Goal: Task Accomplishment & Management: Manage account settings

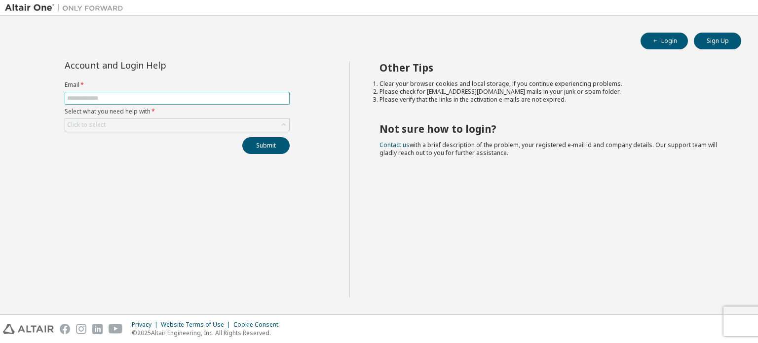
click at [132, 97] on input "text" at bounding box center [177, 98] width 220 height 8
type input "**********"
click at [177, 151] on div "Submit" at bounding box center [177, 145] width 225 height 17
click at [198, 122] on div "Click to select" at bounding box center [177, 125] width 224 height 12
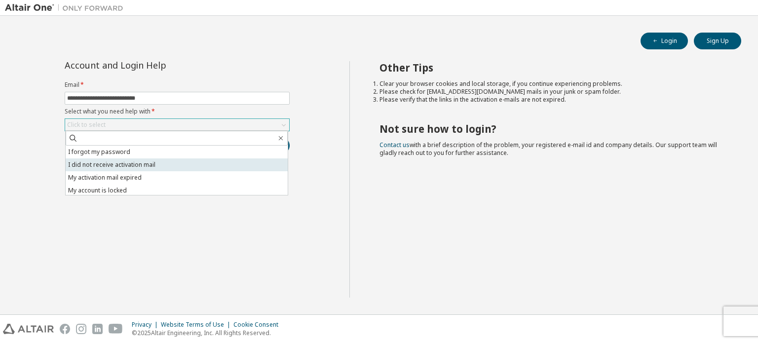
scroll to position [28, 0]
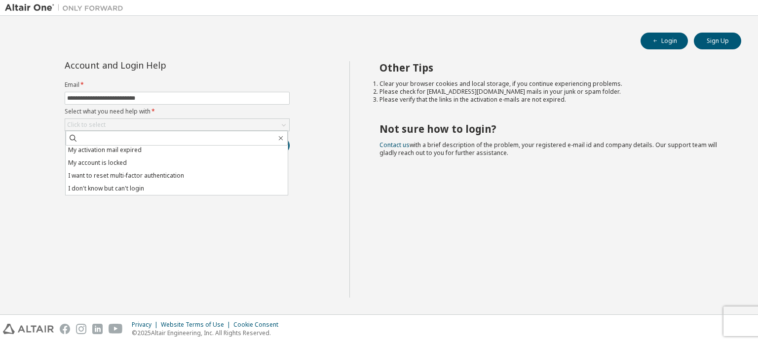
click at [26, 137] on div "**********" at bounding box center [177, 179] width 345 height 236
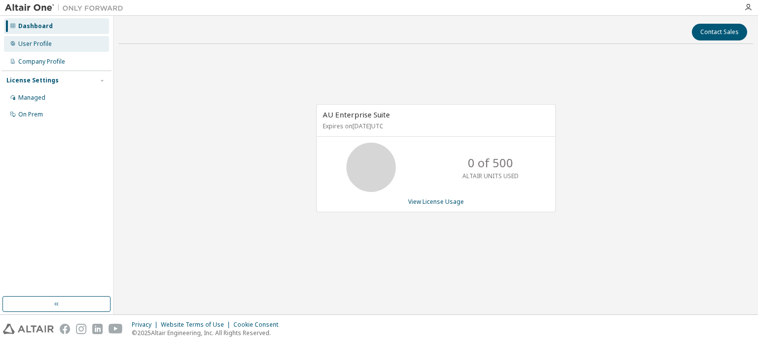
click at [46, 40] on div "User Profile" at bounding box center [35, 44] width 34 height 8
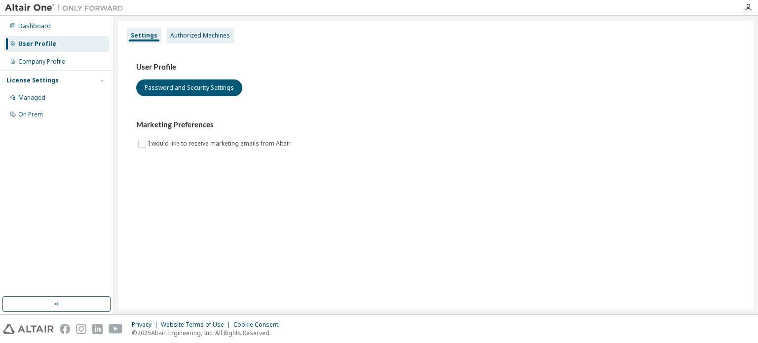
click at [215, 37] on div "Authorized Machines" at bounding box center [200, 36] width 60 height 8
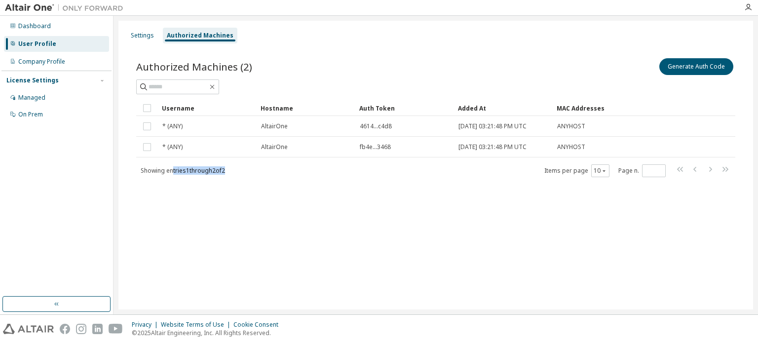
drag, startPoint x: 174, startPoint y: 175, endPoint x: 323, endPoint y: 174, distance: 149.1
click at [323, 174] on div "Showing entries 1 through 2 of 2 Items per page 10 Page n. *" at bounding box center [435, 170] width 599 height 14
click at [323, 175] on div "Showing entries 1 through 2 of 2 Items per page 10 Page n. *" at bounding box center [435, 170] width 599 height 14
click at [150, 37] on div "Settings" at bounding box center [142, 36] width 23 height 8
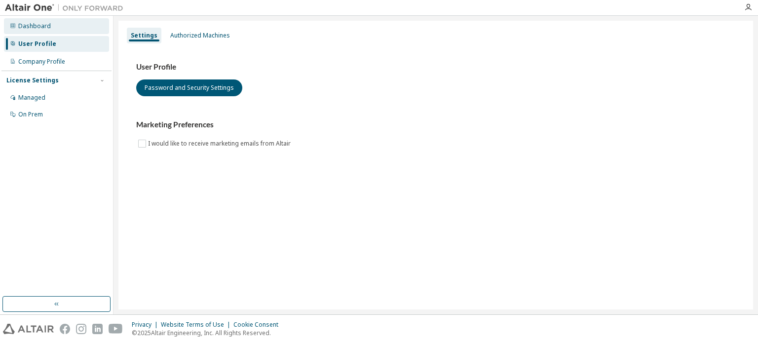
click at [39, 29] on div "Dashboard" at bounding box center [34, 26] width 33 height 8
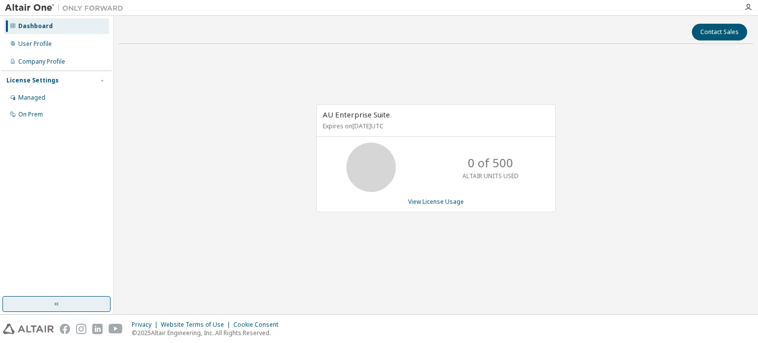
click at [46, 302] on button "button" at bounding box center [56, 304] width 108 height 16
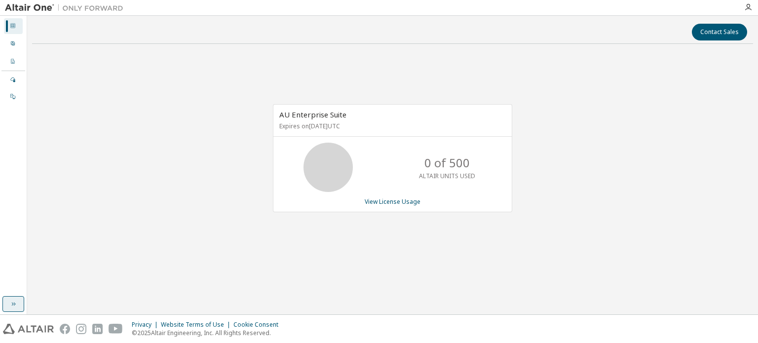
click at [18, 307] on button "button" at bounding box center [13, 304] width 22 height 16
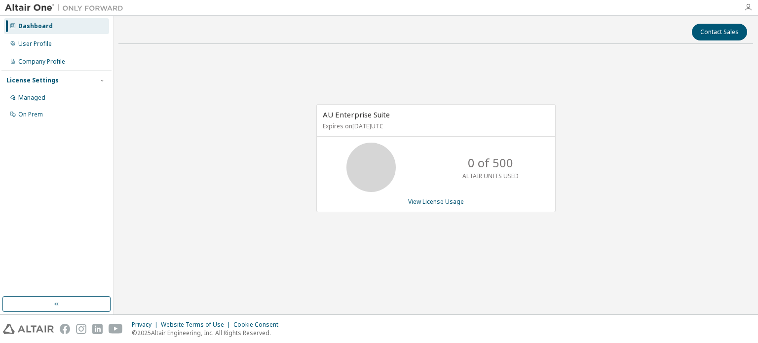
click at [748, 10] on icon "button" at bounding box center [749, 7] width 8 height 8
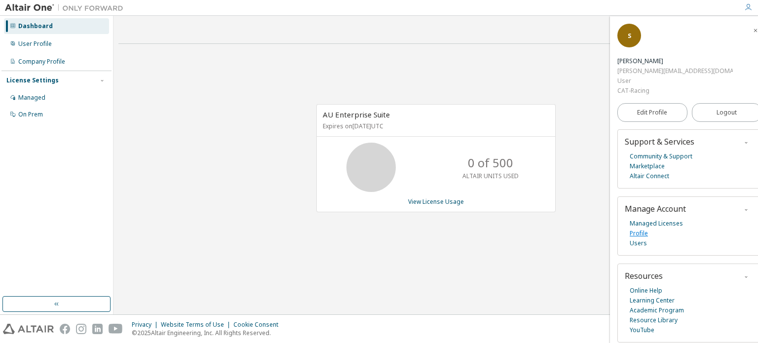
click at [639, 229] on link "Profile" at bounding box center [639, 234] width 18 height 10
click at [36, 96] on div "Managed" at bounding box center [31, 98] width 27 height 8
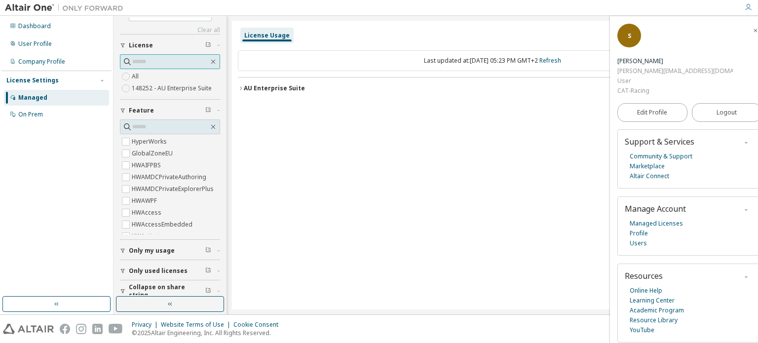
scroll to position [24, 0]
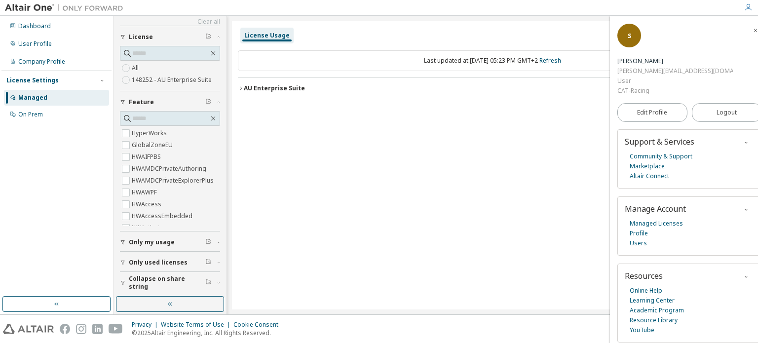
click at [662, 86] on div "CAT-Racing" at bounding box center [676, 91] width 116 height 10
click at [29, 45] on div "User Profile" at bounding box center [35, 44] width 34 height 8
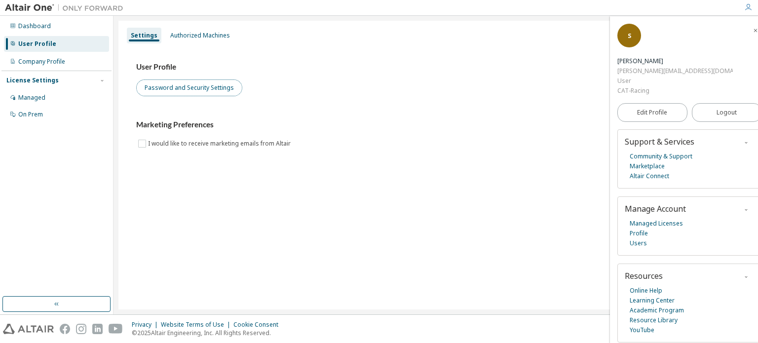
click at [188, 86] on button "Password and Security Settings" at bounding box center [189, 87] width 106 height 17
